Goal: Task Accomplishment & Management: Manage account settings

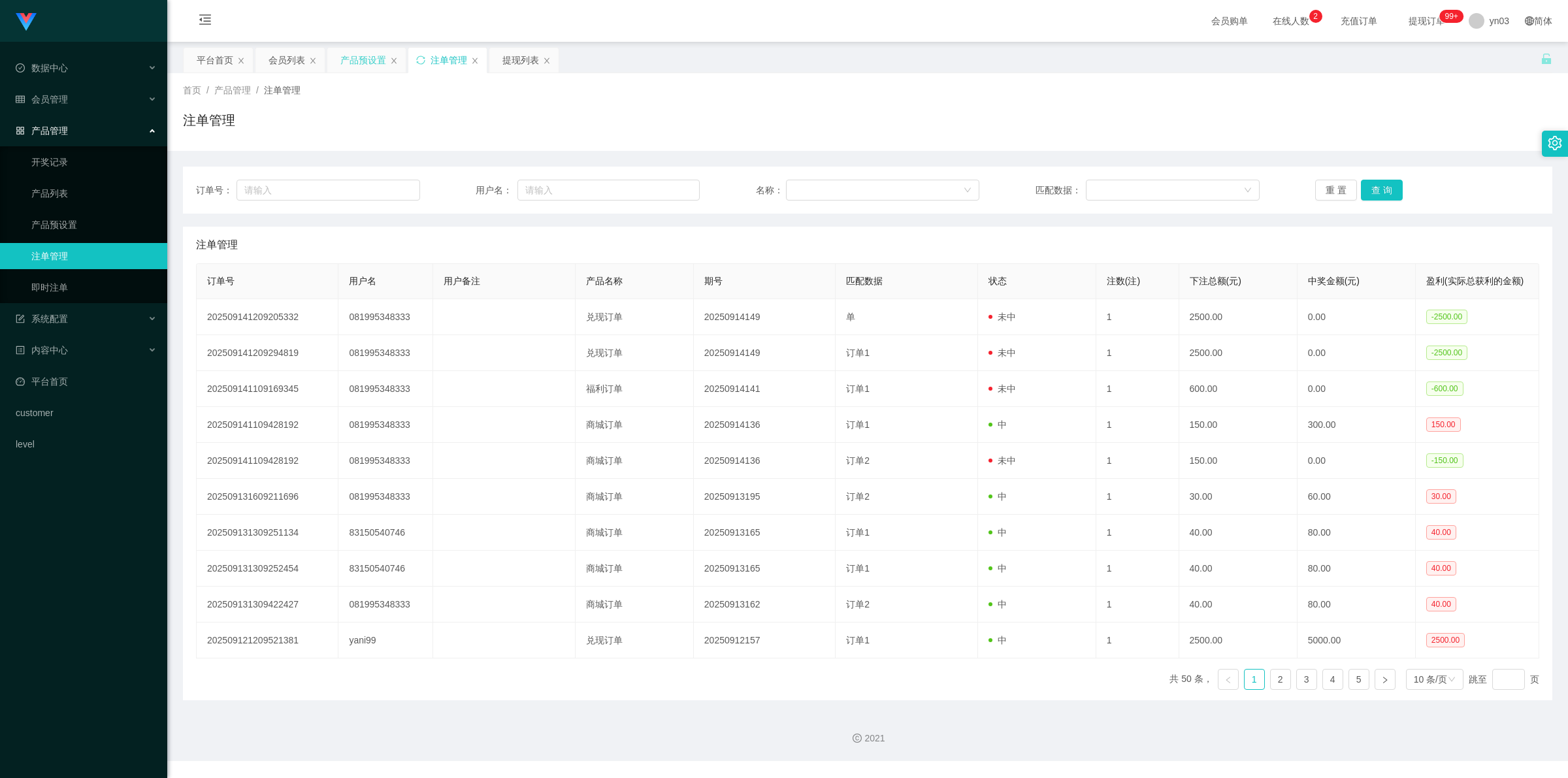
click at [363, 64] on div "产品预设置" at bounding box center [363, 59] width 46 height 24
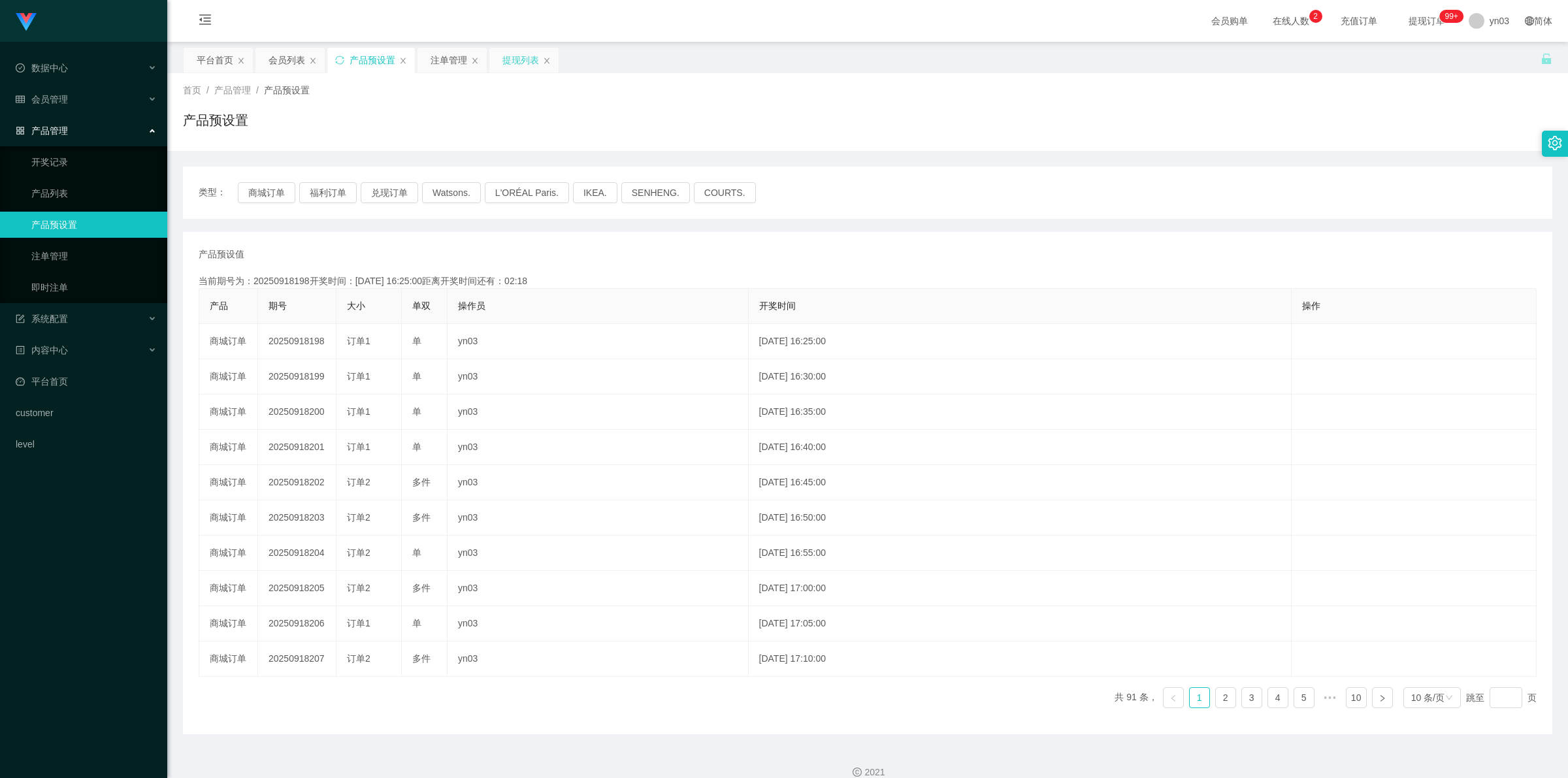
click at [523, 56] on div "提现列表" at bounding box center [521, 59] width 36 height 24
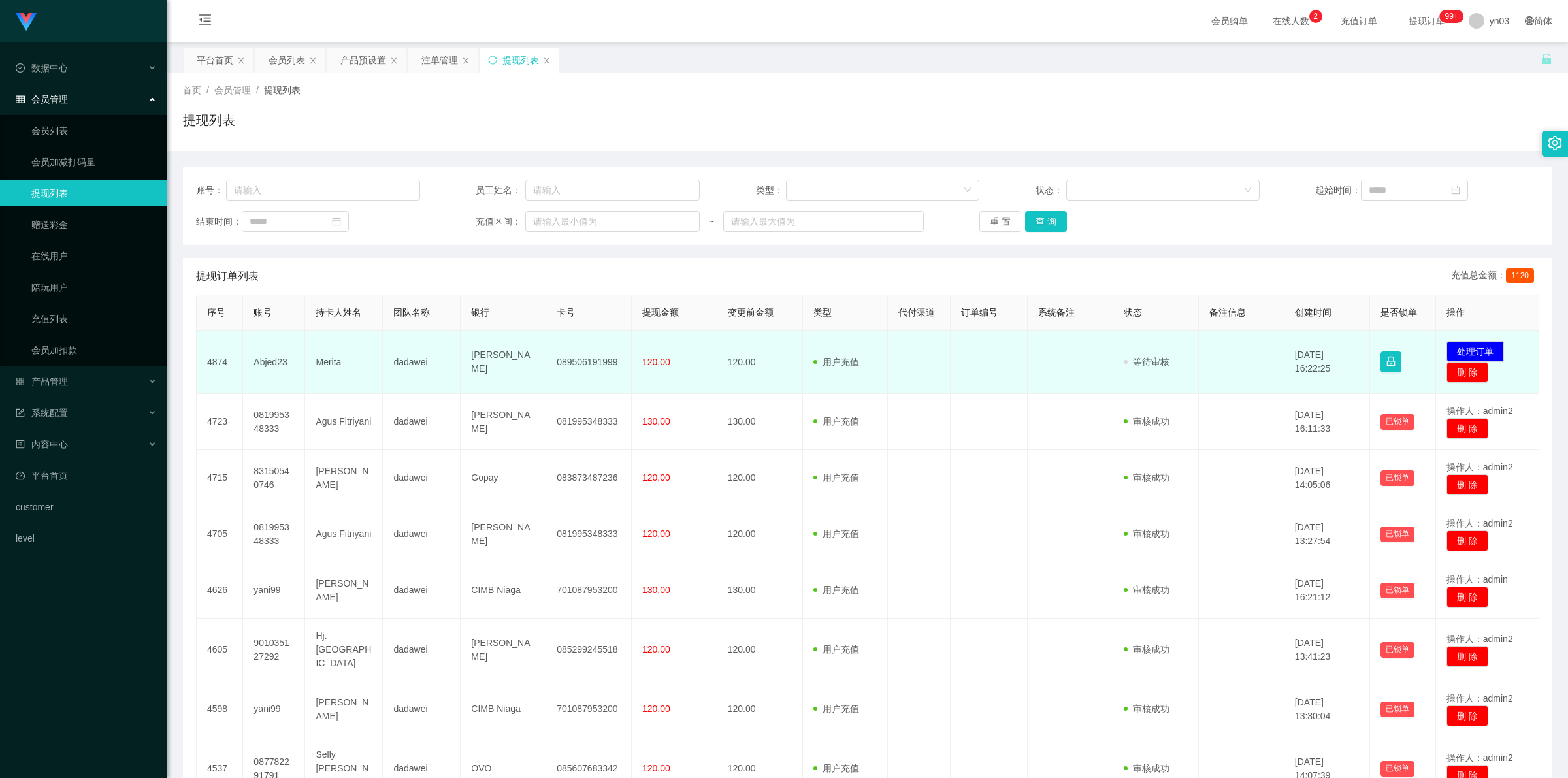
click at [273, 367] on td "Abjed23" at bounding box center [274, 362] width 62 height 64
copy td "Abjed23"
